Goal: Use online tool/utility: Utilize a website feature to perform a specific function

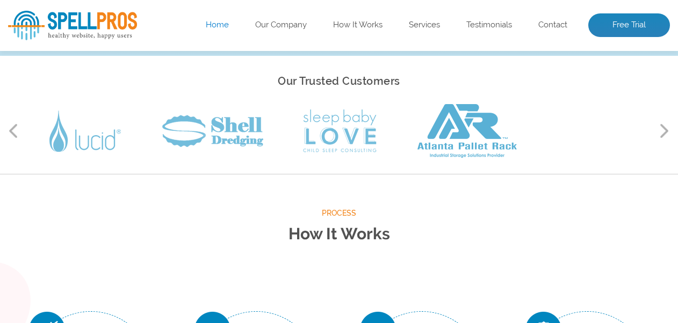
scroll to position [54, 0]
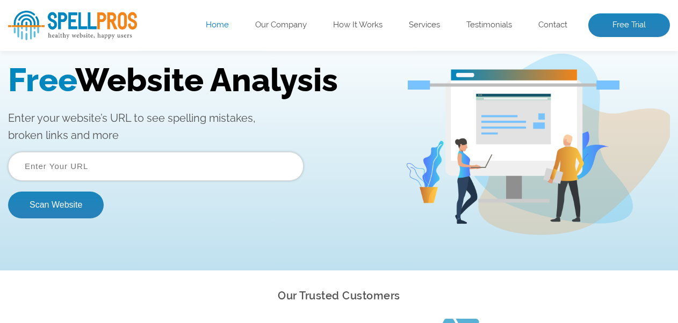
click at [189, 162] on input "text" at bounding box center [155, 166] width 295 height 29
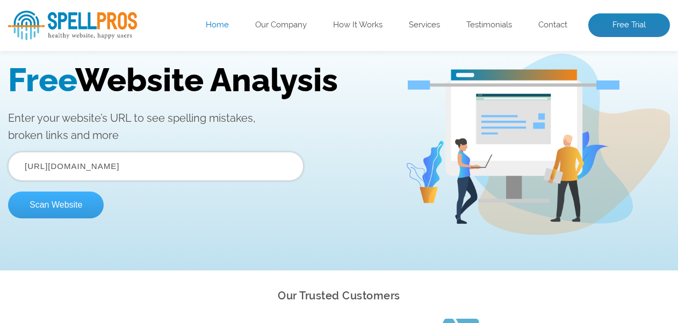
click at [82, 210] on button "Scan Website" at bounding box center [56, 205] width 96 height 27
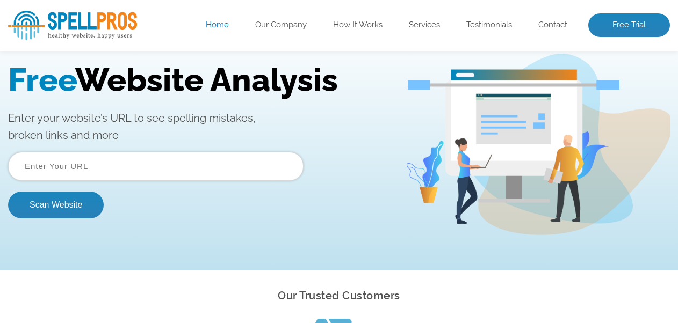
scroll to position [0, 0]
click at [193, 177] on input "text" at bounding box center [155, 166] width 295 height 29
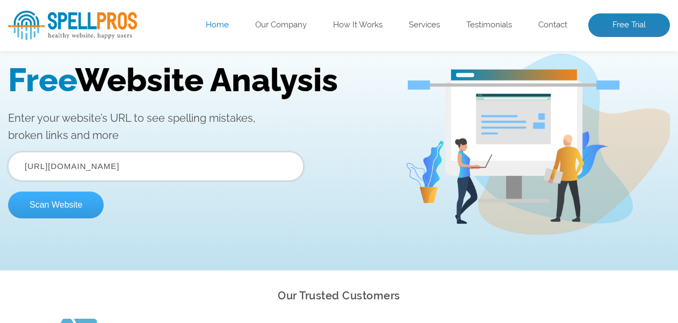
click at [74, 206] on button "Scan Website" at bounding box center [56, 205] width 96 height 27
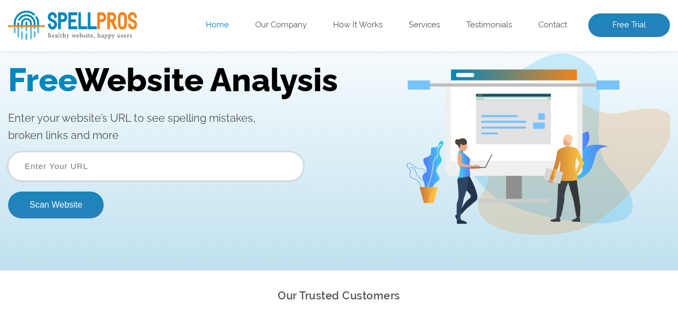
click at [139, 164] on input "text" at bounding box center [155, 166] width 295 height 29
paste input "[URL][DOMAIN_NAME]"
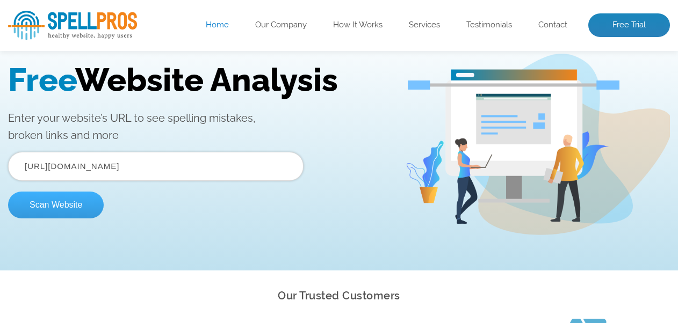
type input "[URL][DOMAIN_NAME]"
click at [49, 204] on button "Scan Website" at bounding box center [56, 205] width 96 height 27
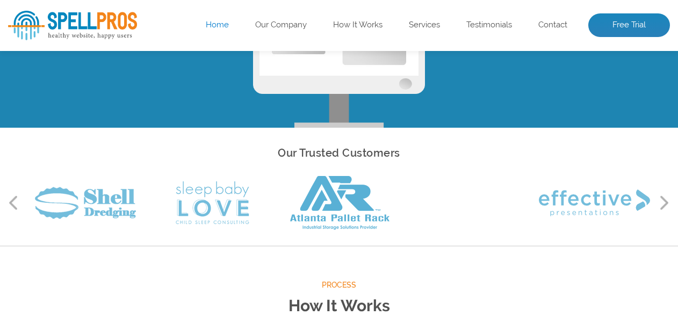
scroll to position [215, 0]
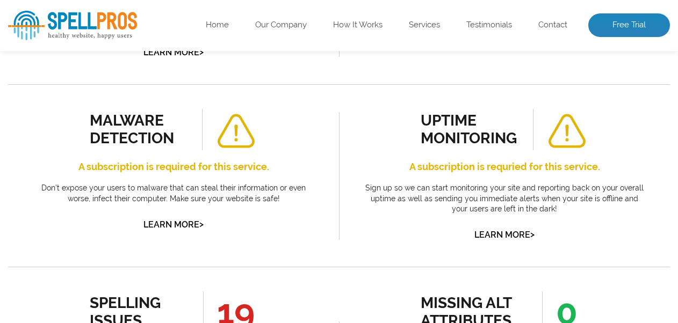
scroll to position [430, 0]
